Goal: Task Accomplishment & Management: Use online tool/utility

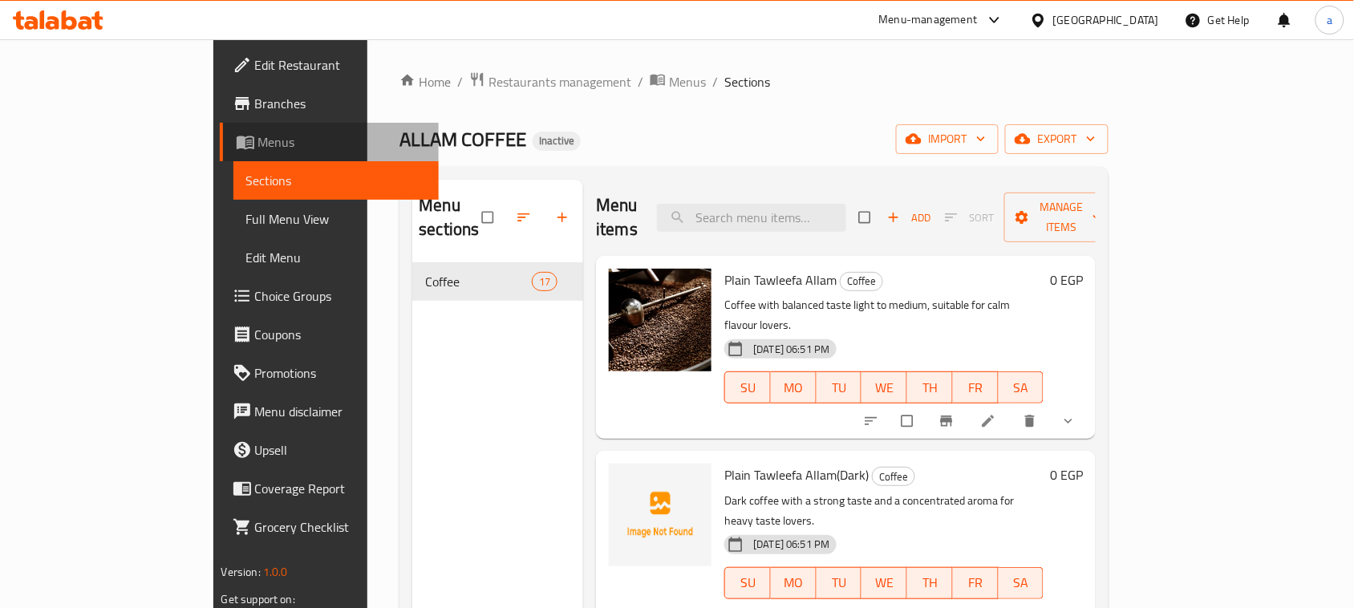
click at [258, 142] on span "Menus" at bounding box center [342, 141] width 168 height 19
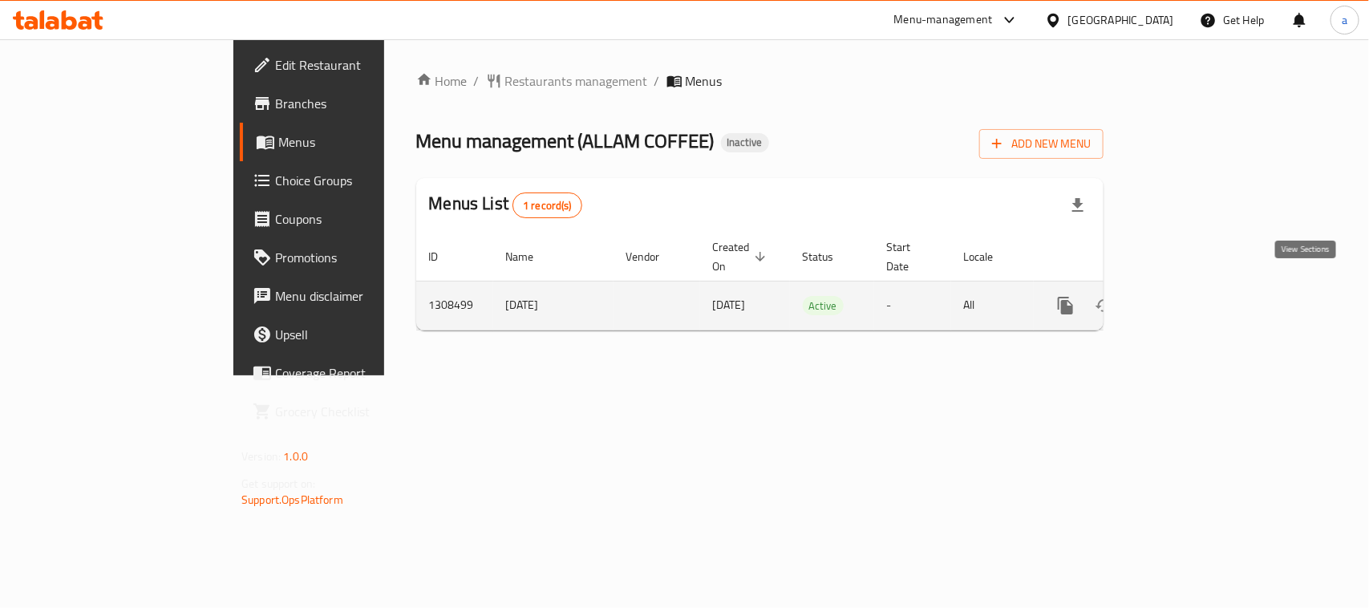
click at [1189, 298] on icon "enhanced table" at bounding box center [1181, 305] width 14 height 14
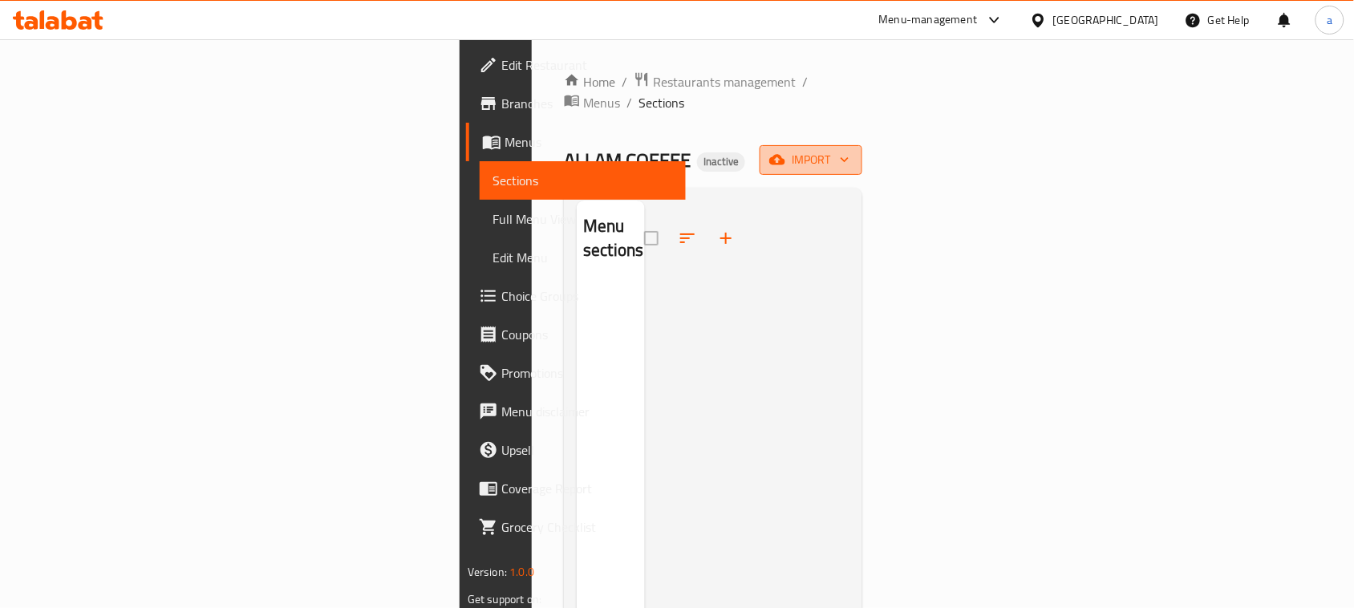
click at [850, 150] on span "import" at bounding box center [811, 160] width 77 height 20
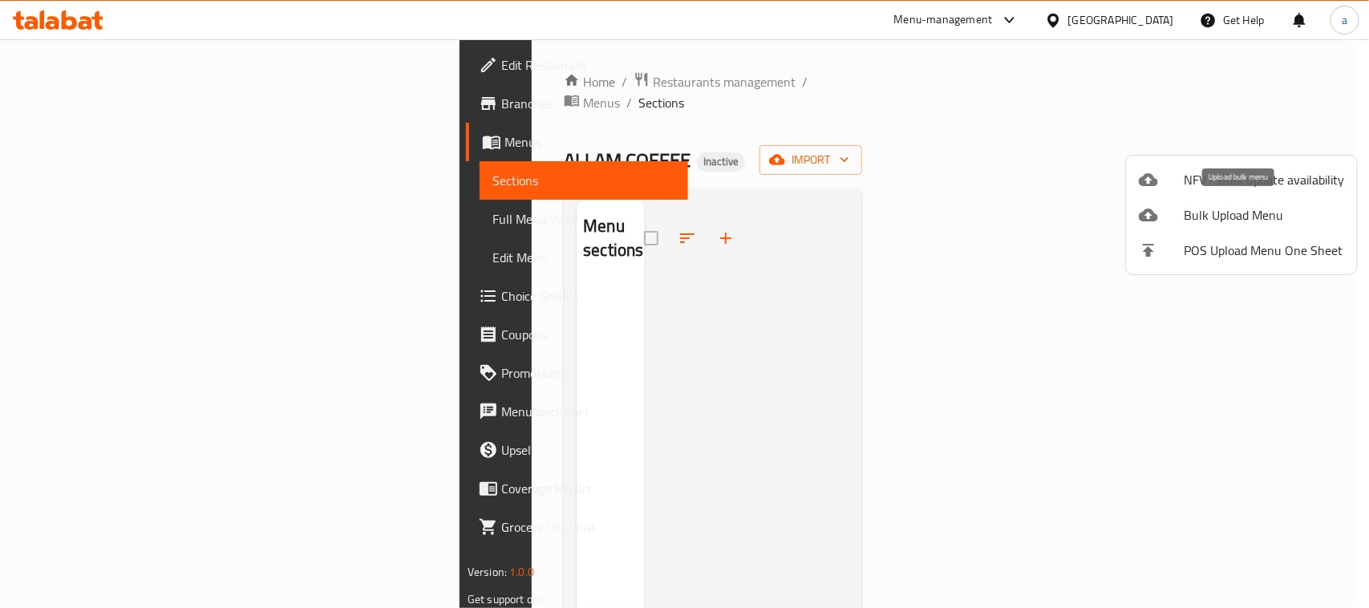
click at [1242, 210] on span "Bulk Upload Menu" at bounding box center [1264, 214] width 160 height 19
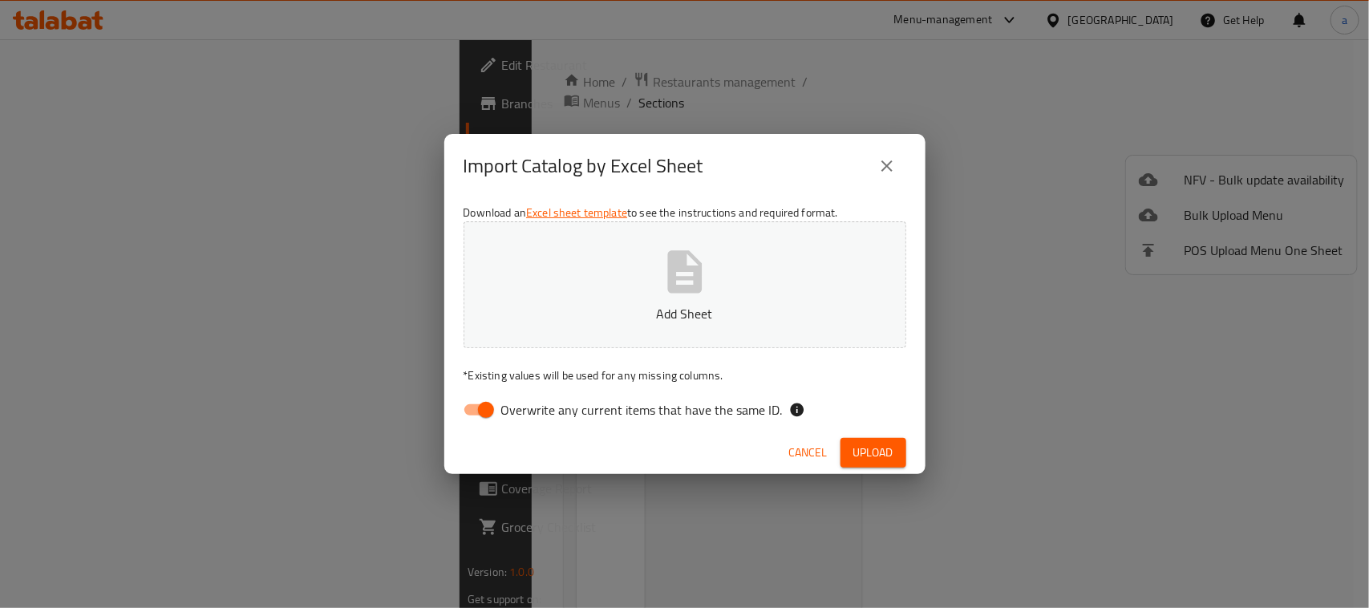
click at [482, 412] on input "Overwrite any current items that have the same ID." at bounding box center [485, 410] width 91 height 30
checkbox input "false"
click at [724, 283] on button "Add Sheet" at bounding box center [685, 284] width 443 height 127
click at [863, 445] on span "Upload" at bounding box center [874, 453] width 40 height 20
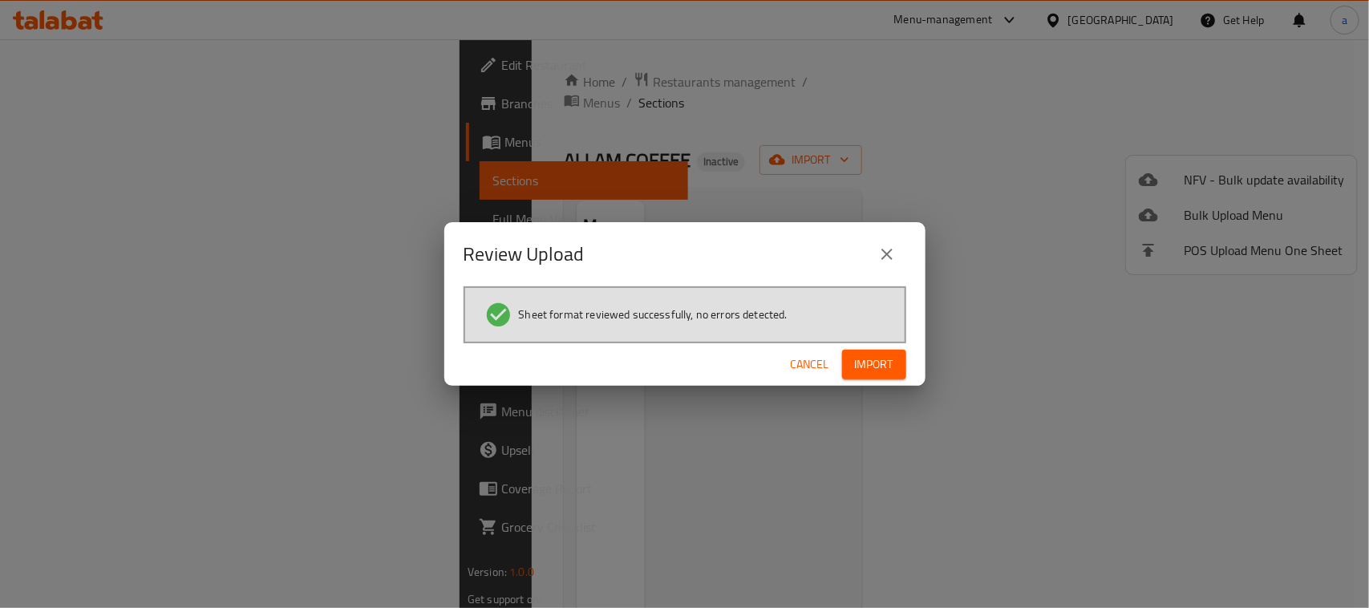
click at [873, 363] on span "Import" at bounding box center [874, 365] width 39 height 20
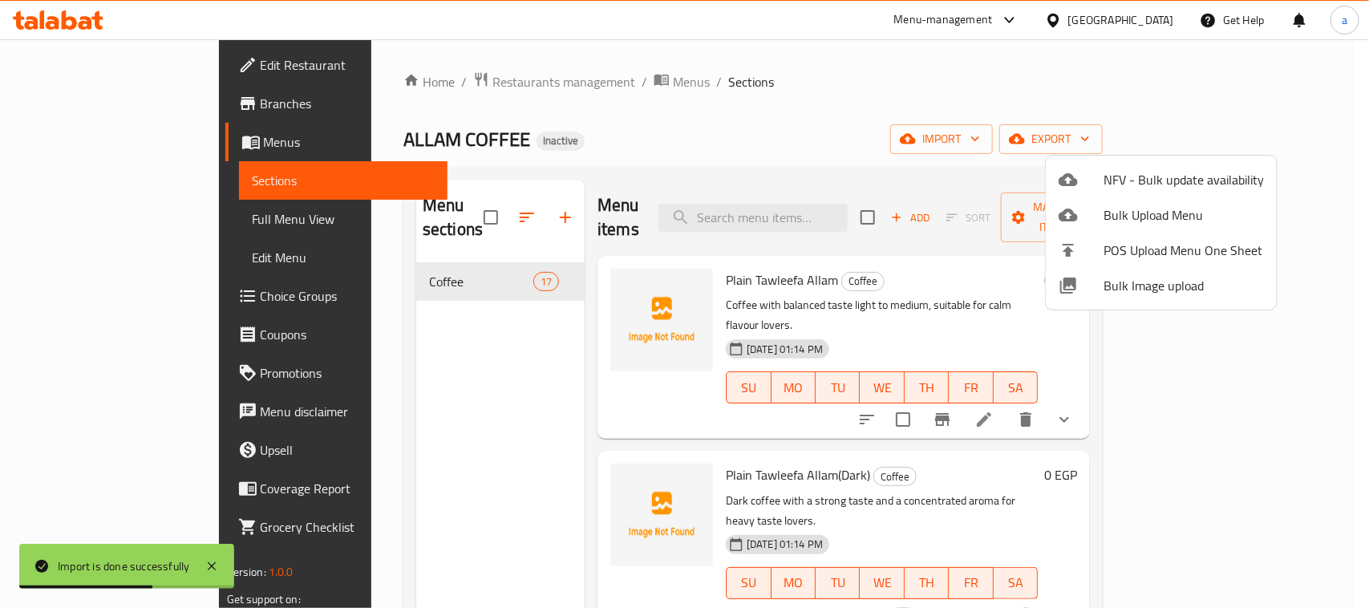
click at [756, 59] on div at bounding box center [684, 304] width 1369 height 608
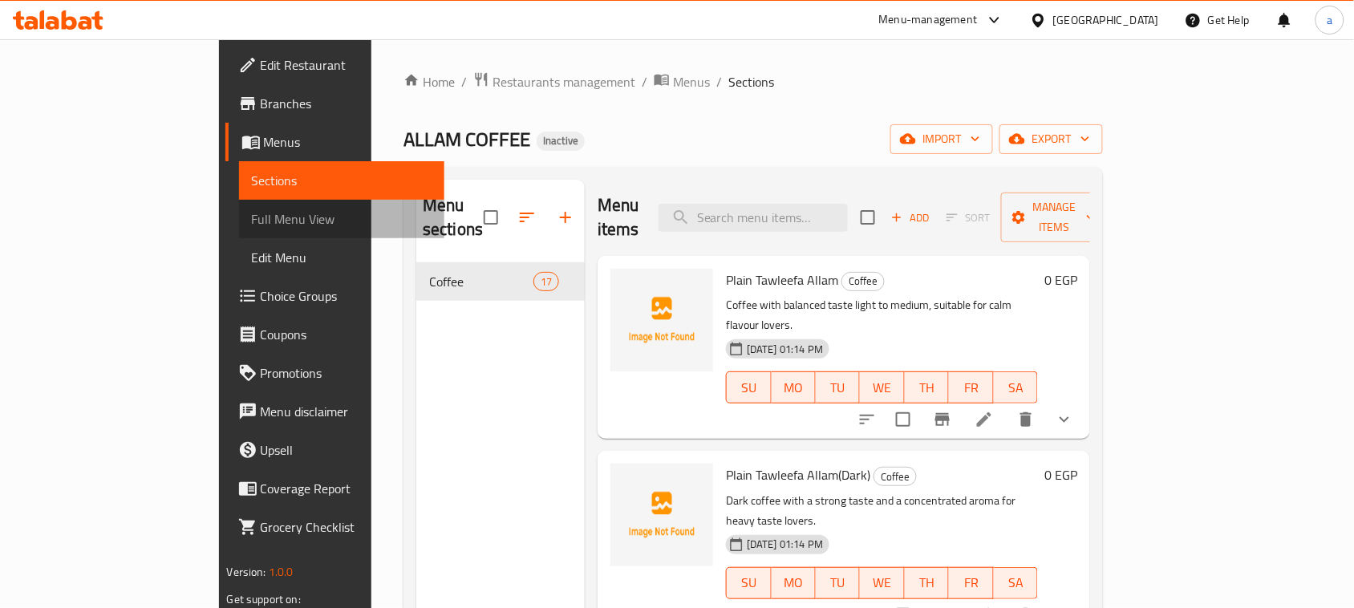
click at [252, 217] on span "Full Menu View" at bounding box center [342, 218] width 180 height 19
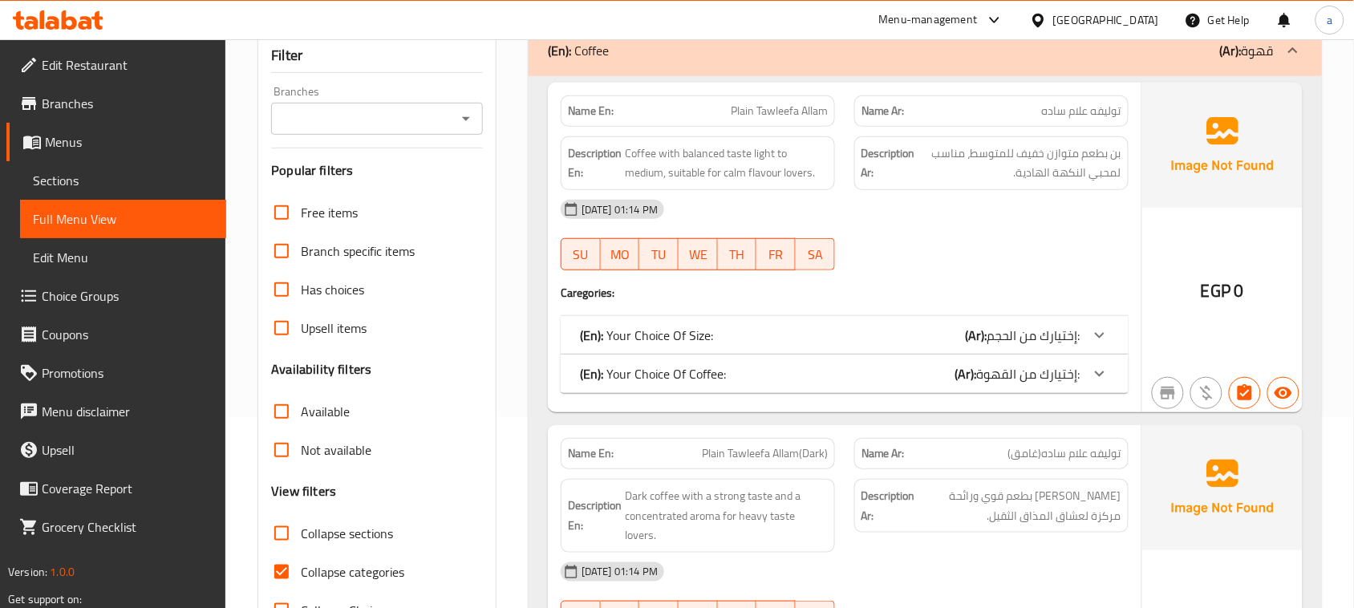
scroll to position [301, 0]
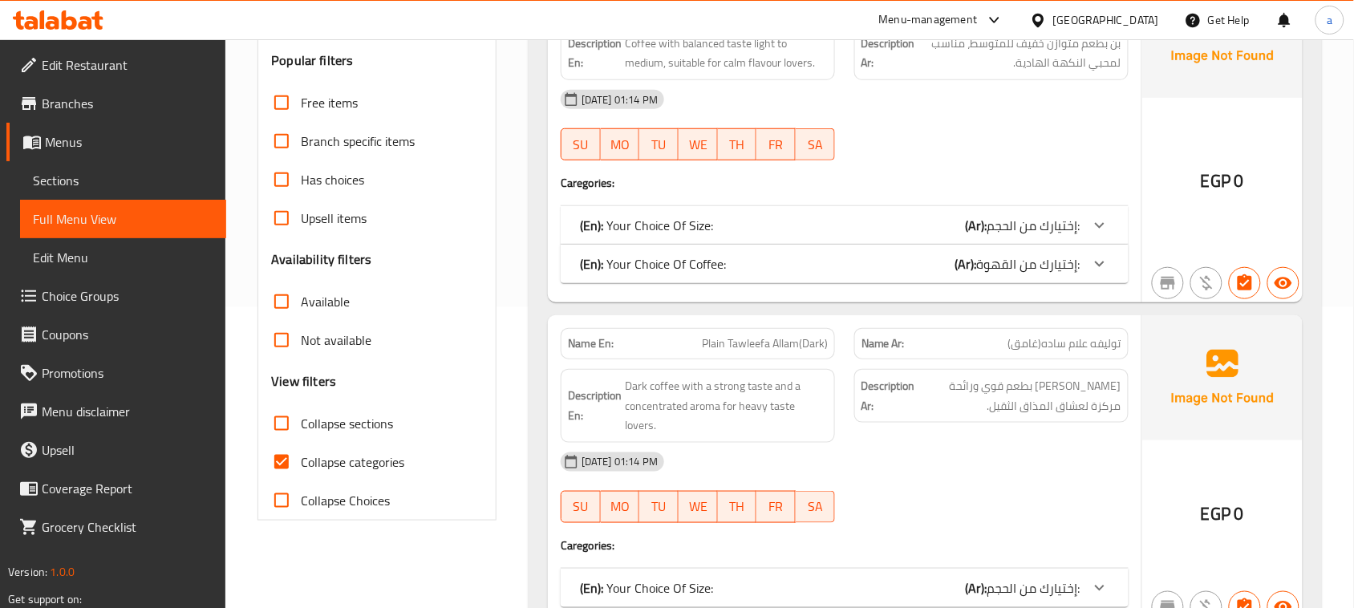
click at [278, 469] on input "Collapse categories" at bounding box center [281, 462] width 39 height 39
checkbox input "false"
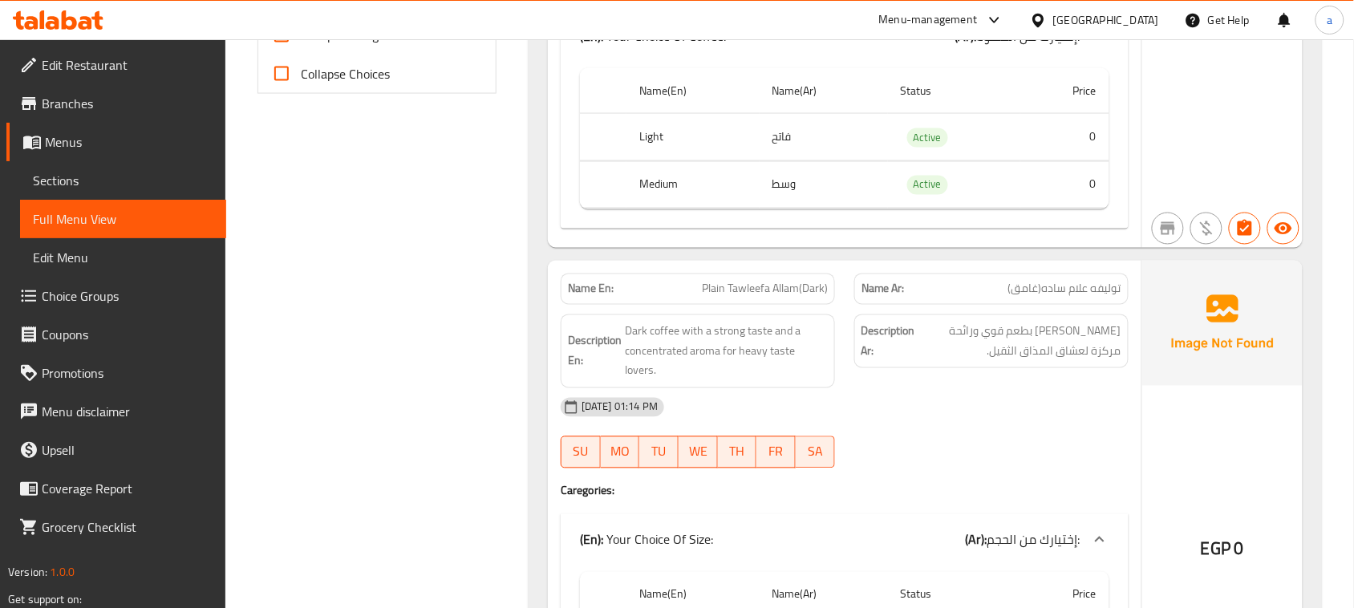
scroll to position [0, 0]
